Goal: Task Accomplishment & Management: Use online tool/utility

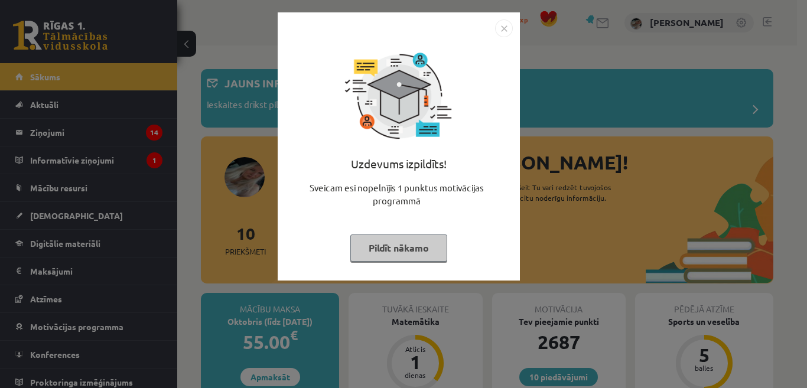
click at [386, 246] on button "Pildīt nākamo" at bounding box center [398, 247] width 97 height 27
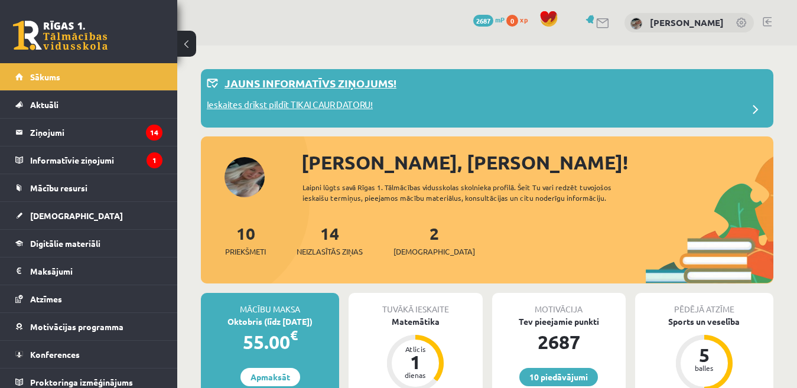
click at [344, 105] on p "Ieskaites drīkst pildīt TIKAI CAUR DATORU!" at bounding box center [290, 106] width 166 height 17
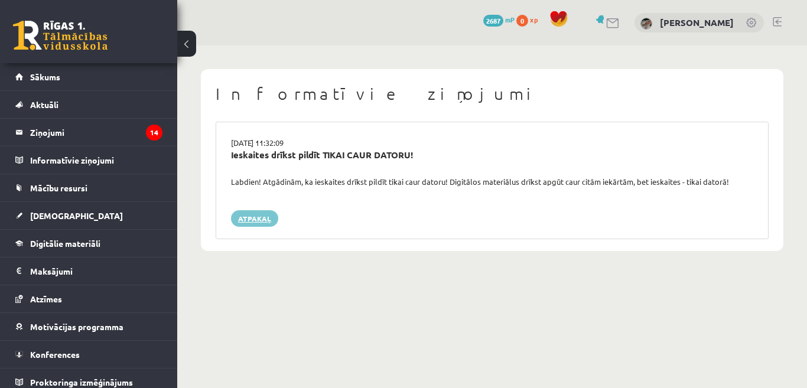
click at [270, 223] on link "Atpakaļ" at bounding box center [254, 218] width 47 height 17
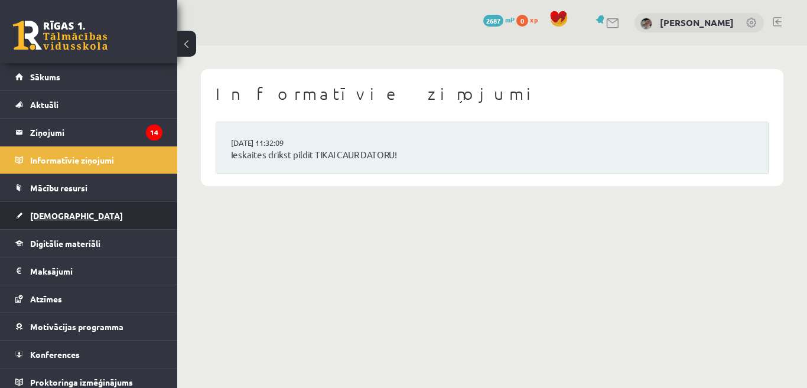
click at [134, 205] on link "[DEMOGRAPHIC_DATA]" at bounding box center [88, 215] width 147 height 27
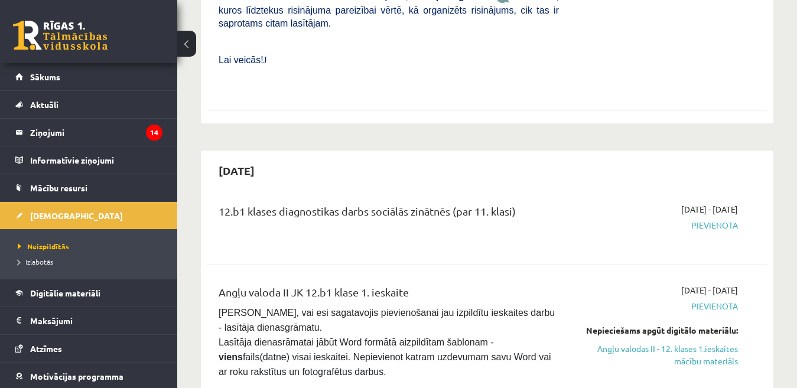
scroll to position [556, 0]
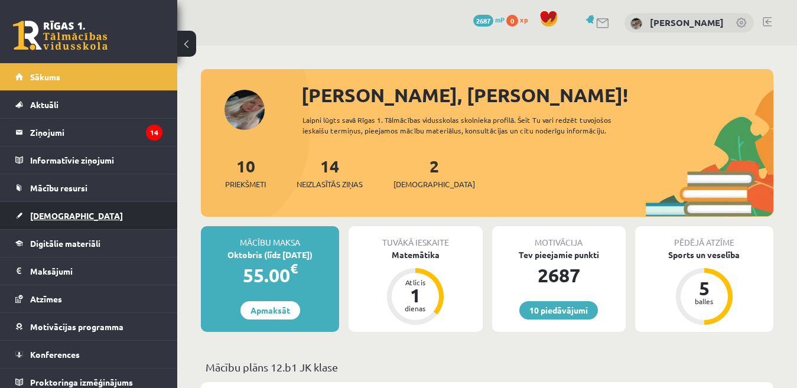
click at [122, 226] on link "[DEMOGRAPHIC_DATA]" at bounding box center [88, 215] width 147 height 27
